Goal: Find specific page/section: Find specific page/section

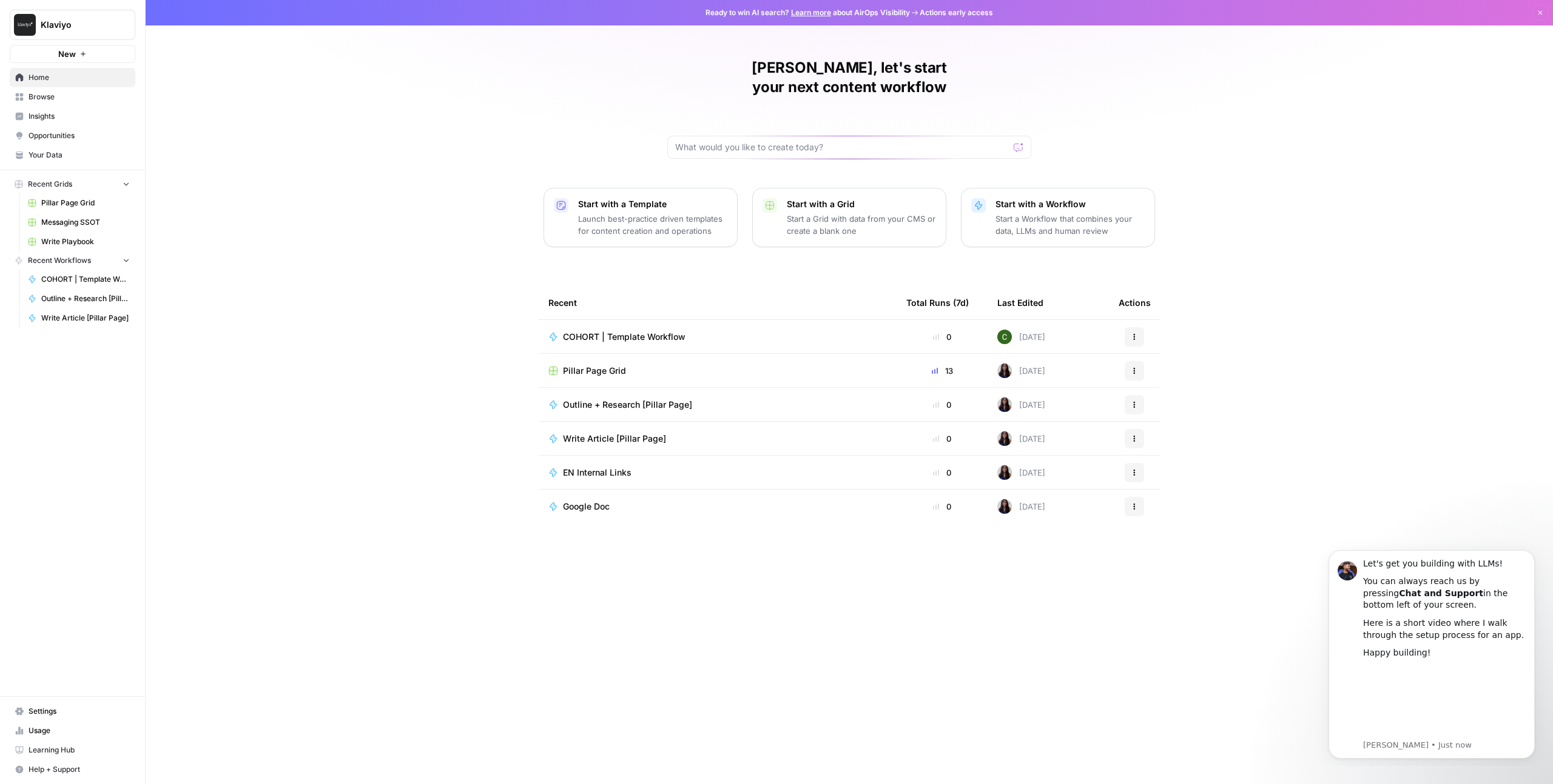
click at [942, 211] on button "Start with a Grid Start a Grid with data from your CMS or create a blank one" at bounding box center [849, 218] width 194 height 60
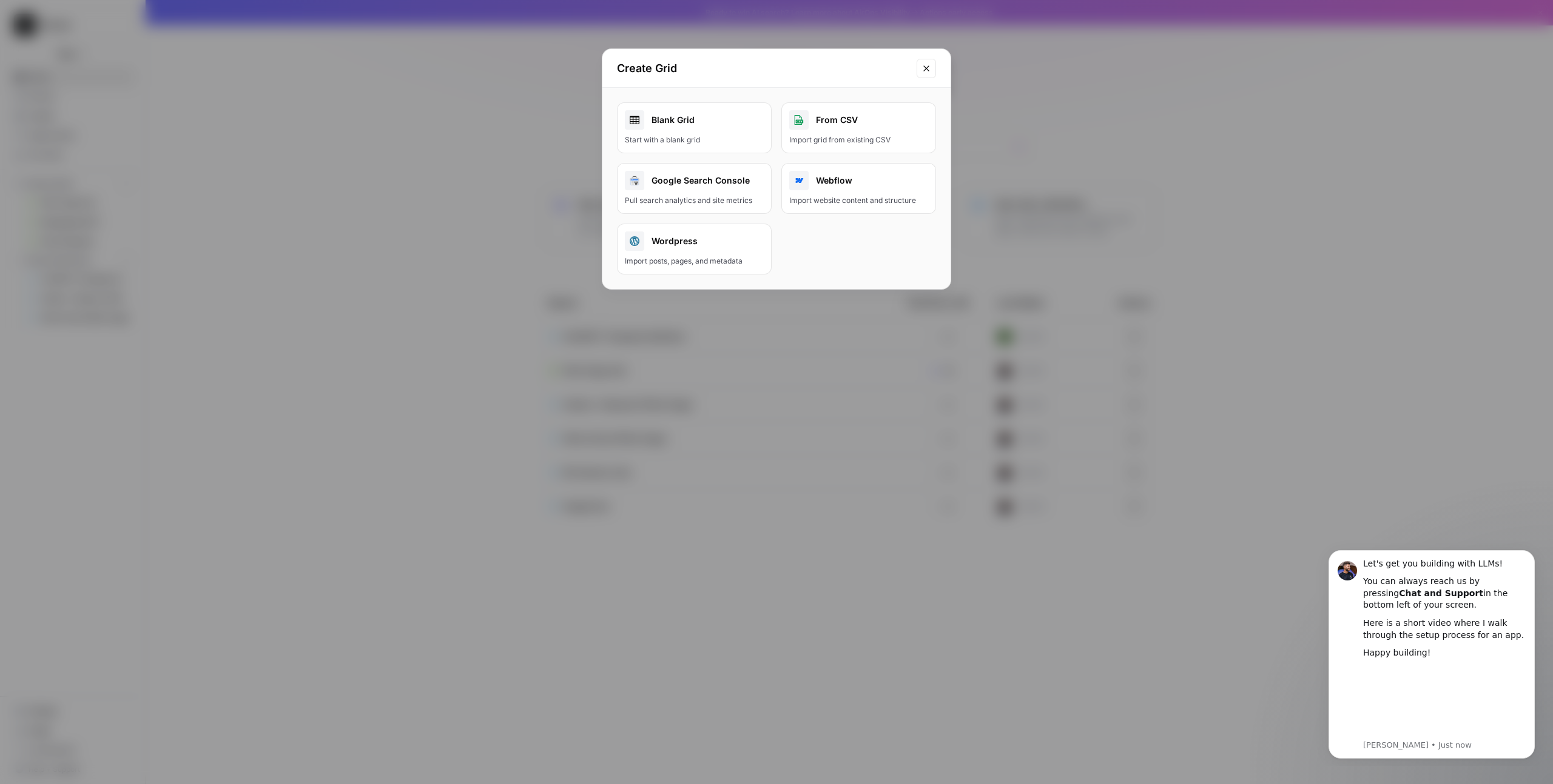
click at [1296, 220] on div "Create Grid Blank Grid Start with a blank grid From CSV Import grid from existi…" at bounding box center [776, 392] width 1553 height 784
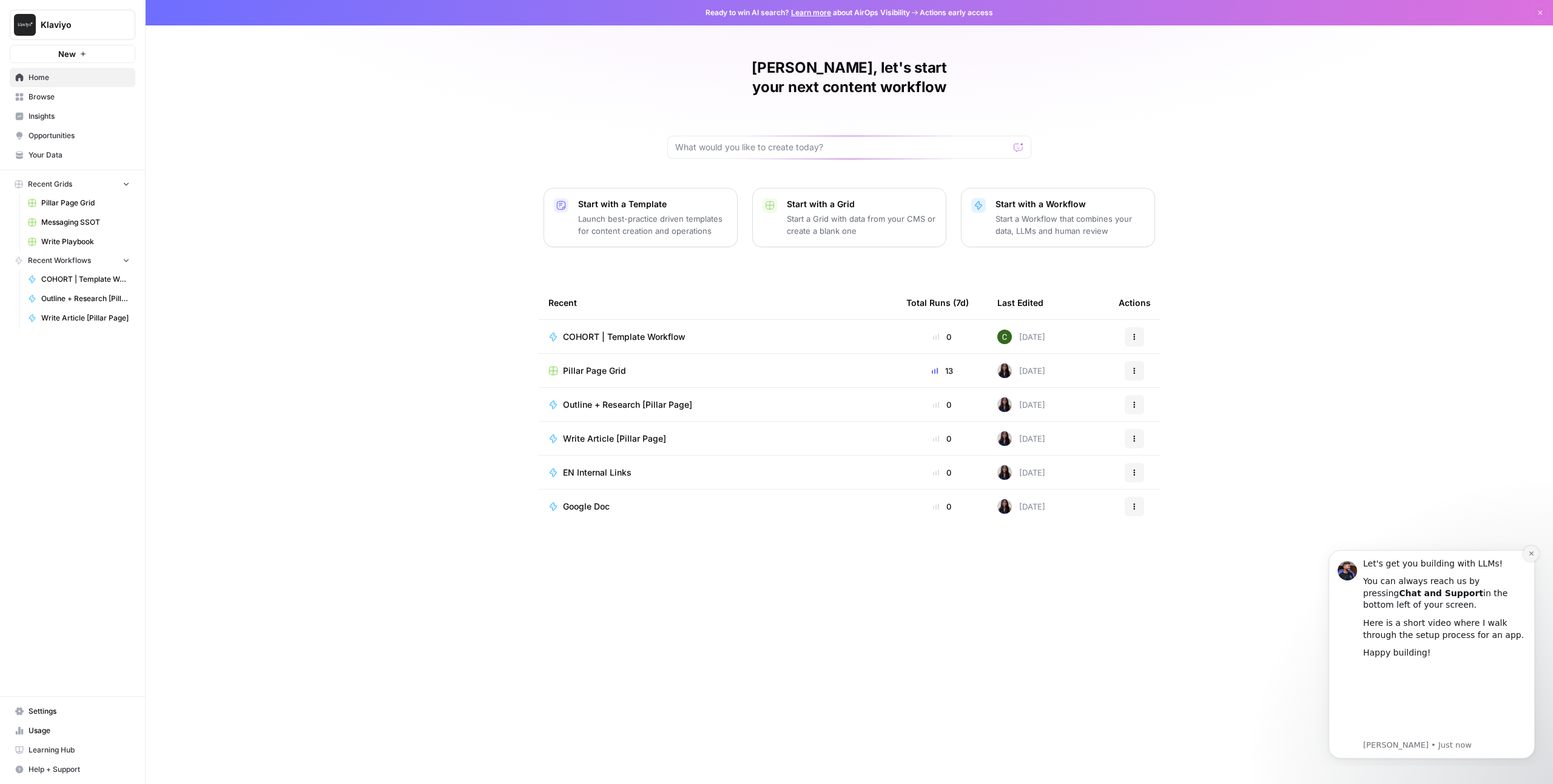
click at [1532, 557] on button "Dismiss notification" at bounding box center [1531, 553] width 16 height 16
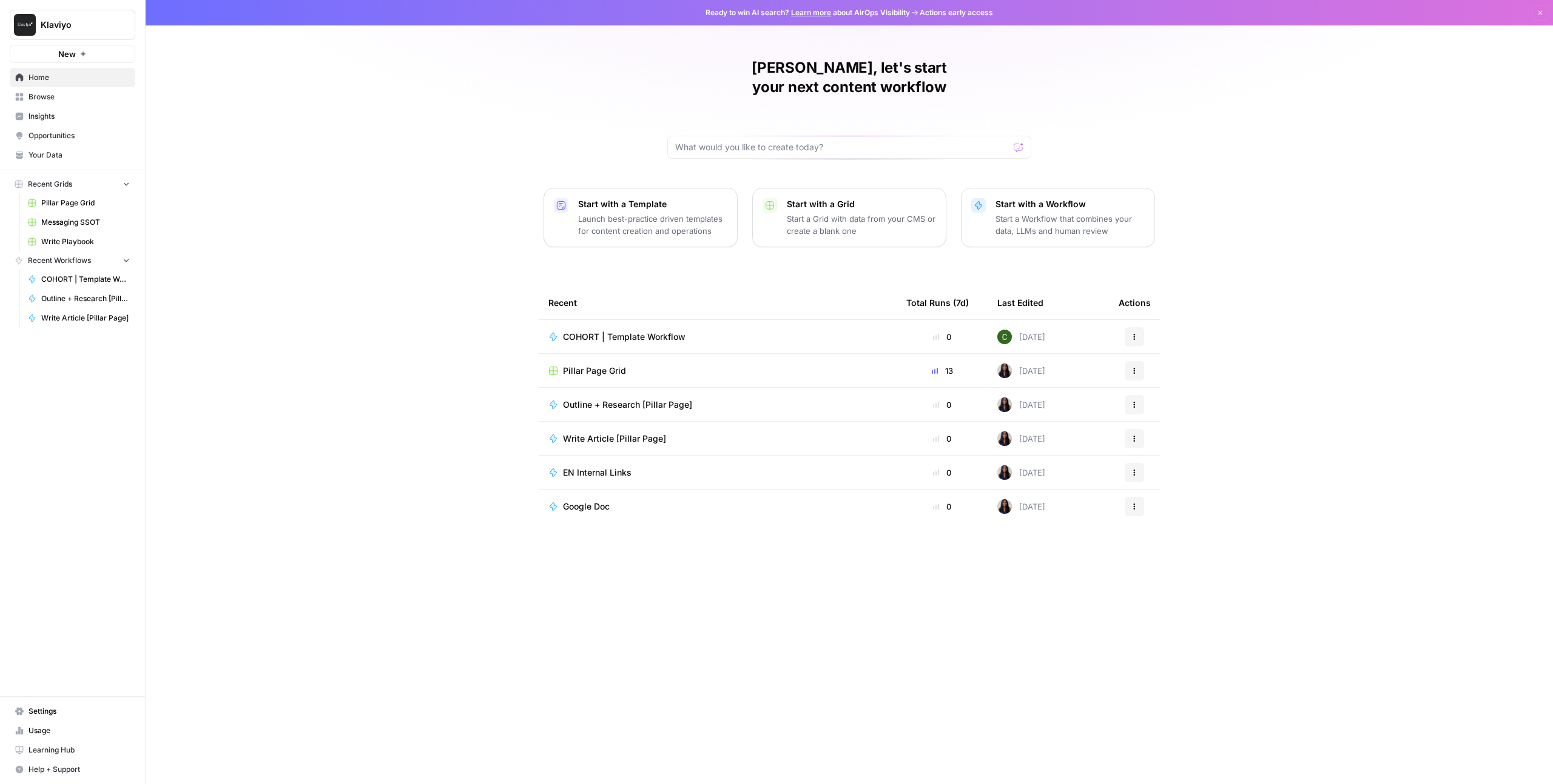
click at [681, 365] on div "Pillar Page Grid" at bounding box center [717, 371] width 338 height 12
